Goal: Find specific page/section: Find specific page/section

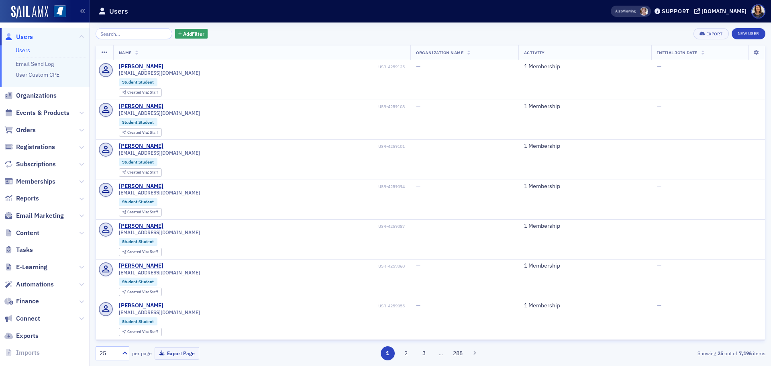
click at [25, 35] on span "Users" at bounding box center [24, 37] width 17 height 9
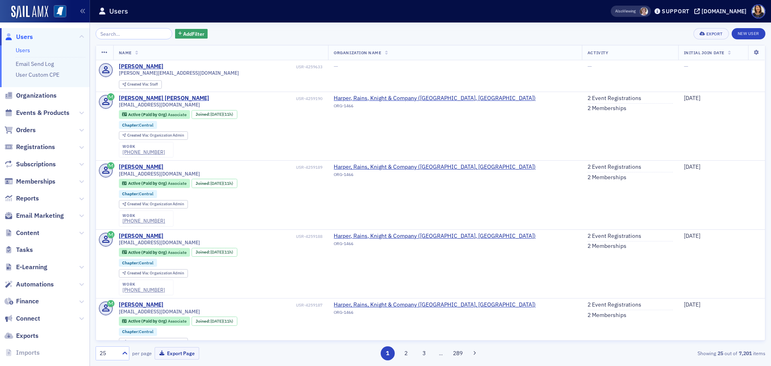
click at [22, 39] on span "Users" at bounding box center [24, 37] width 17 height 9
click at [24, 35] on span "Users" at bounding box center [24, 37] width 17 height 9
